Goal: Check status: Check status

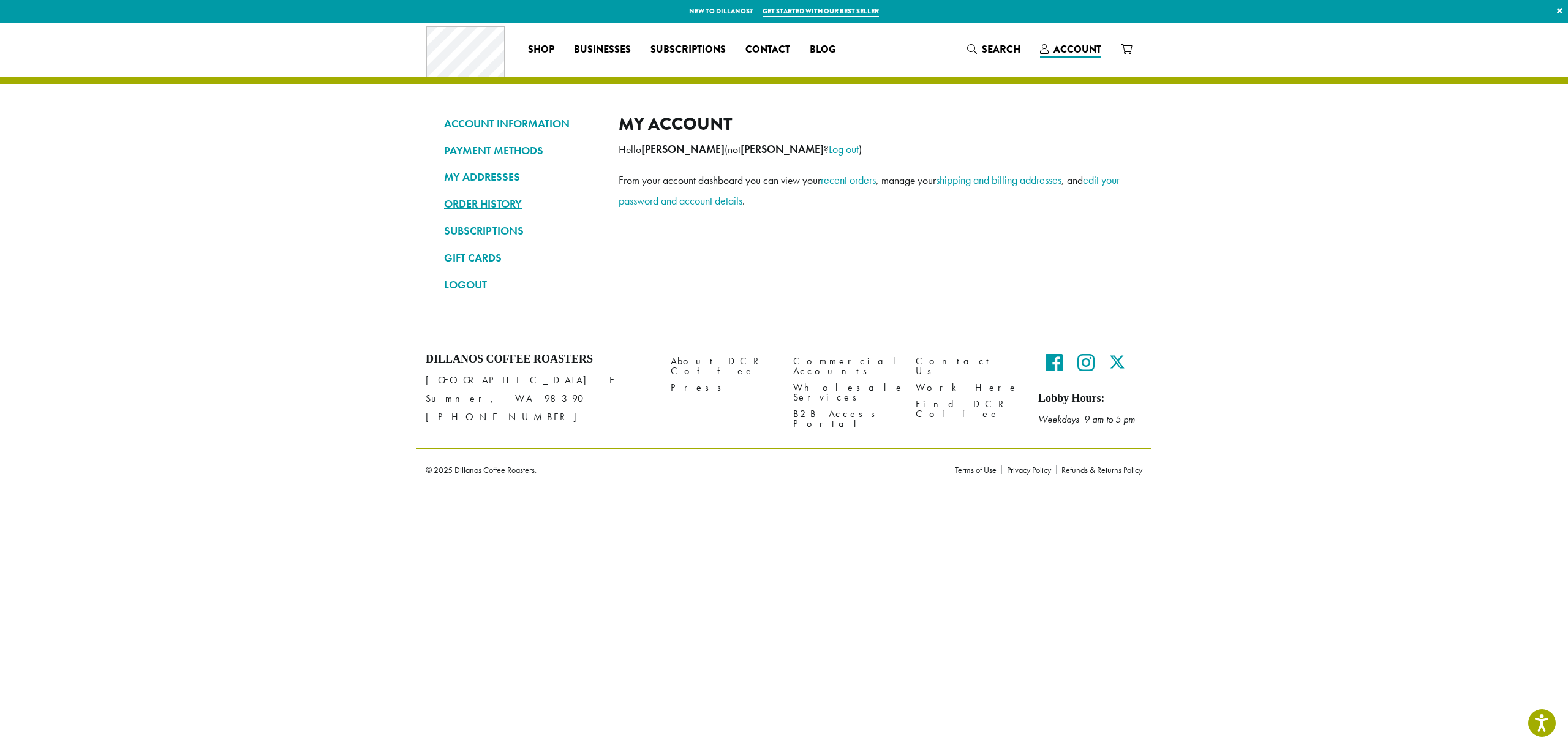
click at [481, 201] on link "ORDER HISTORY" at bounding box center [521, 204] width 156 height 21
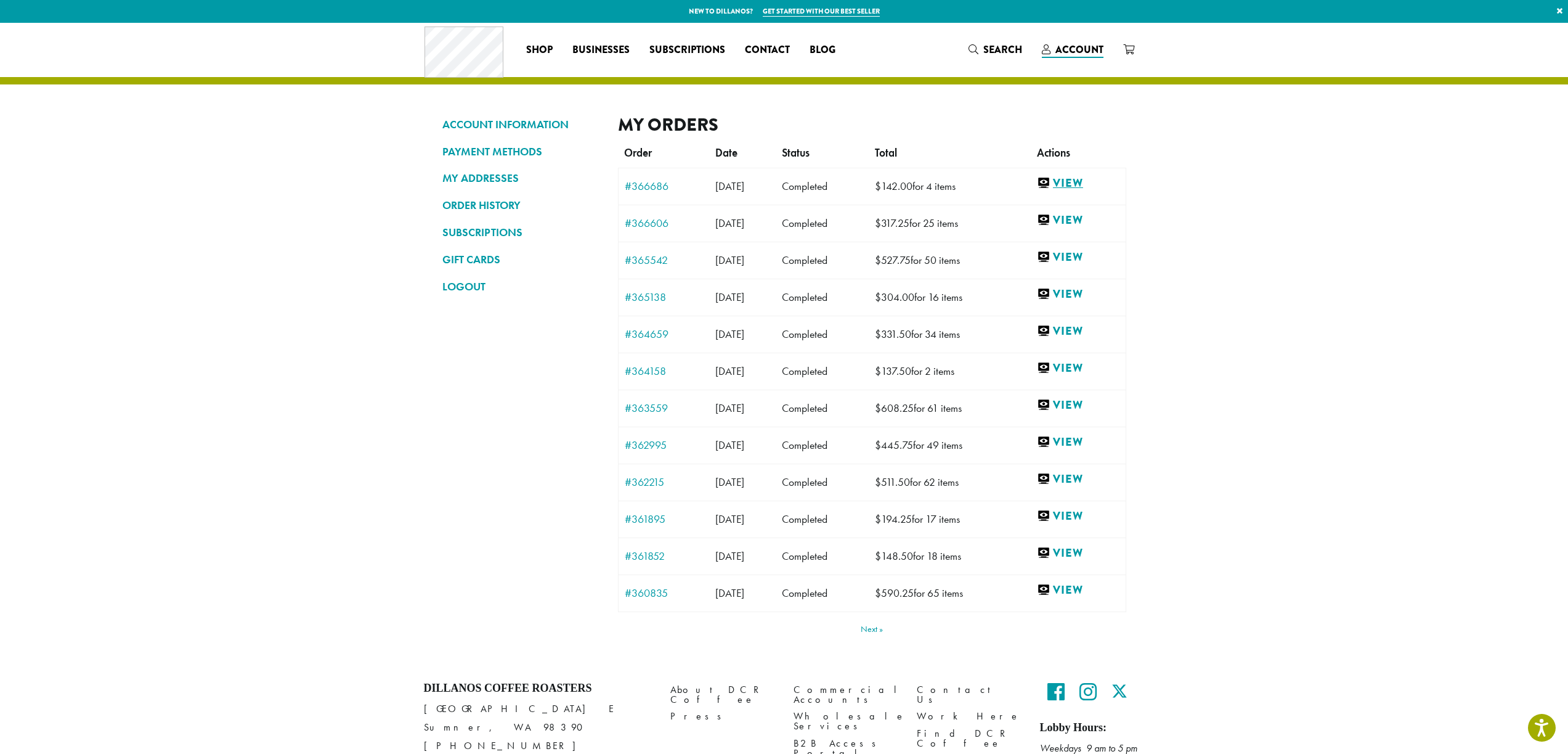
click at [1079, 180] on link "View" at bounding box center [1078, 184] width 83 height 16
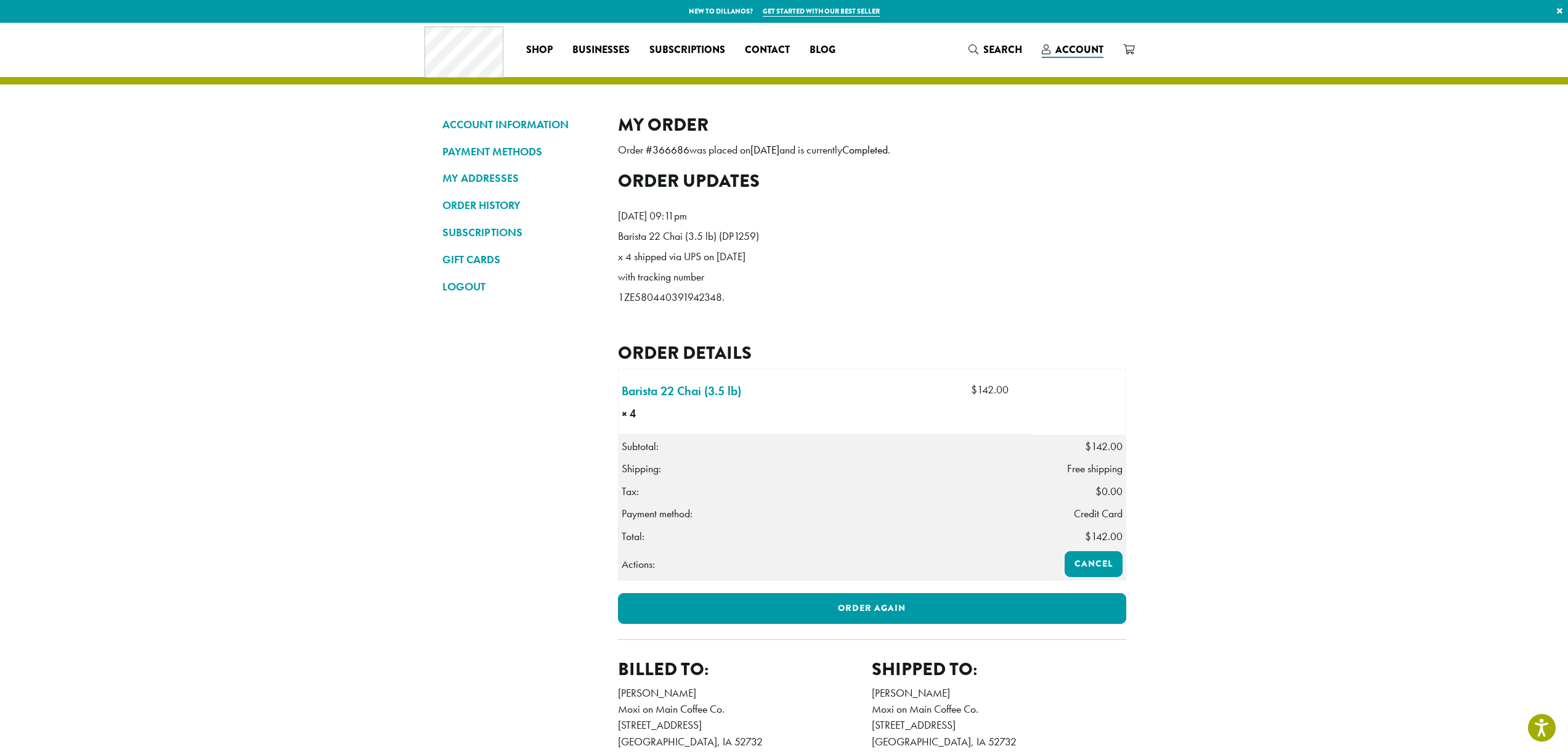
drag, startPoint x: 619, startPoint y: 339, endPoint x: 723, endPoint y: 343, distance: 104.1
click at [723, 307] on p "Barista 22 Chai (3.5 lb) (DP1259) x 4 shipped via UPS on September 10, 2025 wit…" at bounding box center [689, 266] width 142 height 81
copy p "1ZE580440391942348"
click at [467, 203] on link "ORDER HISTORY" at bounding box center [521, 205] width 157 height 21
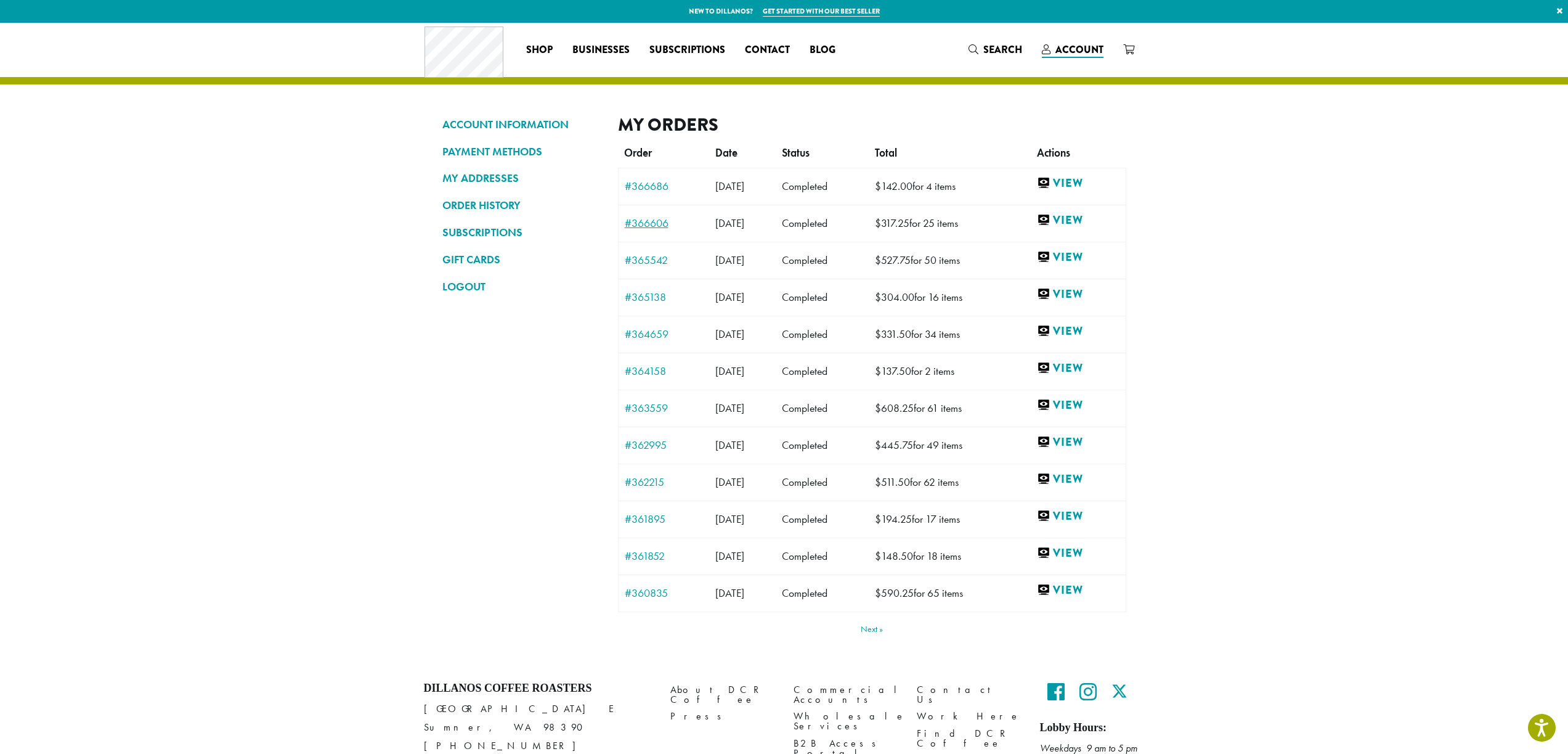
click at [648, 219] on link "#366606" at bounding box center [664, 223] width 78 height 11
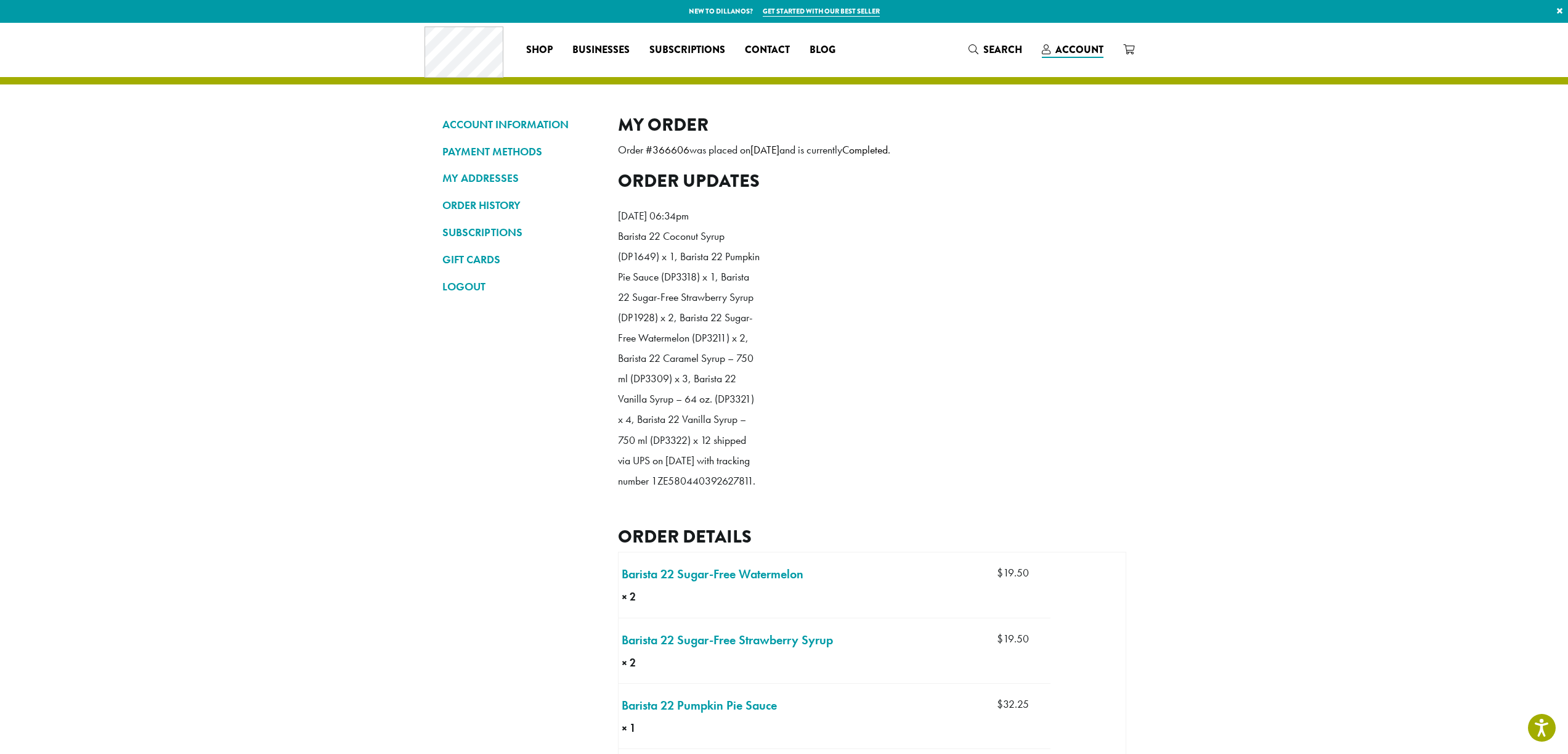
drag, startPoint x: 618, startPoint y: 522, endPoint x: 719, endPoint y: 533, distance: 101.6
click at [719, 507] on li "[DATE] 06:34pm Barista 22 Coconut Syrup (DP1649) x 1, Barista 22 Pumpkin Pie Sa…" at bounding box center [695, 352] width 154 height 311
copy p "1ZE580440392627811"
